Goal: Information Seeking & Learning: Learn about a topic

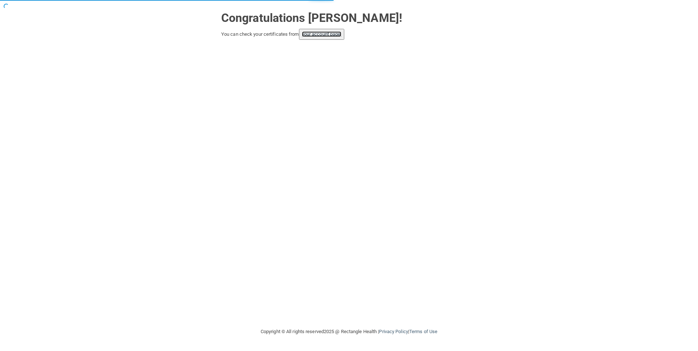
click at [311, 34] on link "your account page!" at bounding box center [322, 33] width 40 height 5
